Goal: Ask a question

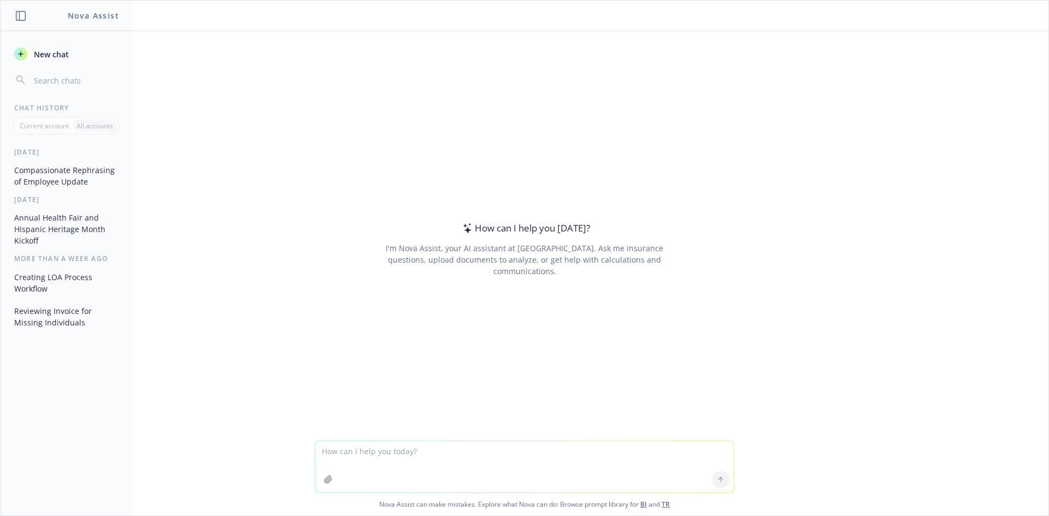
click at [408, 449] on textarea at bounding box center [524, 467] width 419 height 51
drag, startPoint x: 496, startPoint y: 453, endPoint x: 313, endPoint y: 461, distance: 183.8
click at [315, 461] on textarea "Can you help me explain why an employee would need to pay" at bounding box center [524, 467] width 419 height 51
type textarea "Can you help me explain why an employee would need to pay c"
